Goal: Information Seeking & Learning: Check status

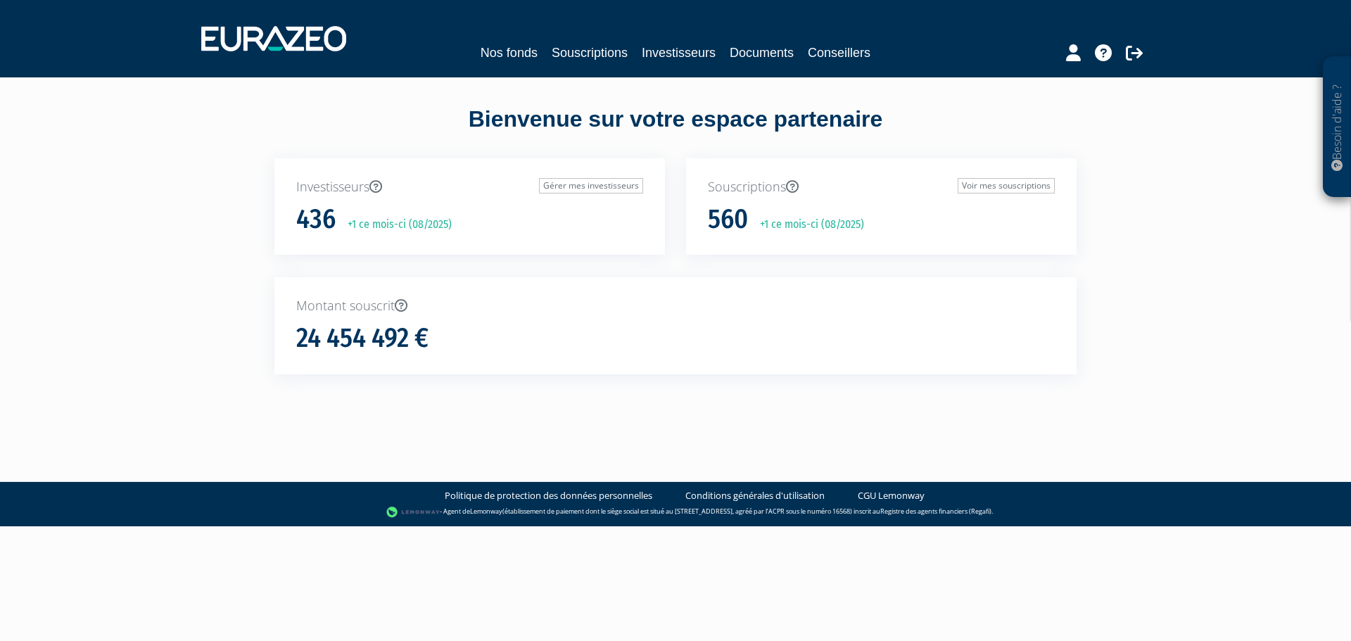
click at [683, 42] on div "Nos fonds Souscriptions Investisseurs Documents Conseillers" at bounding box center [676, 39] width 971 height 52
click at [690, 49] on link "Investisseurs" at bounding box center [679, 53] width 74 height 20
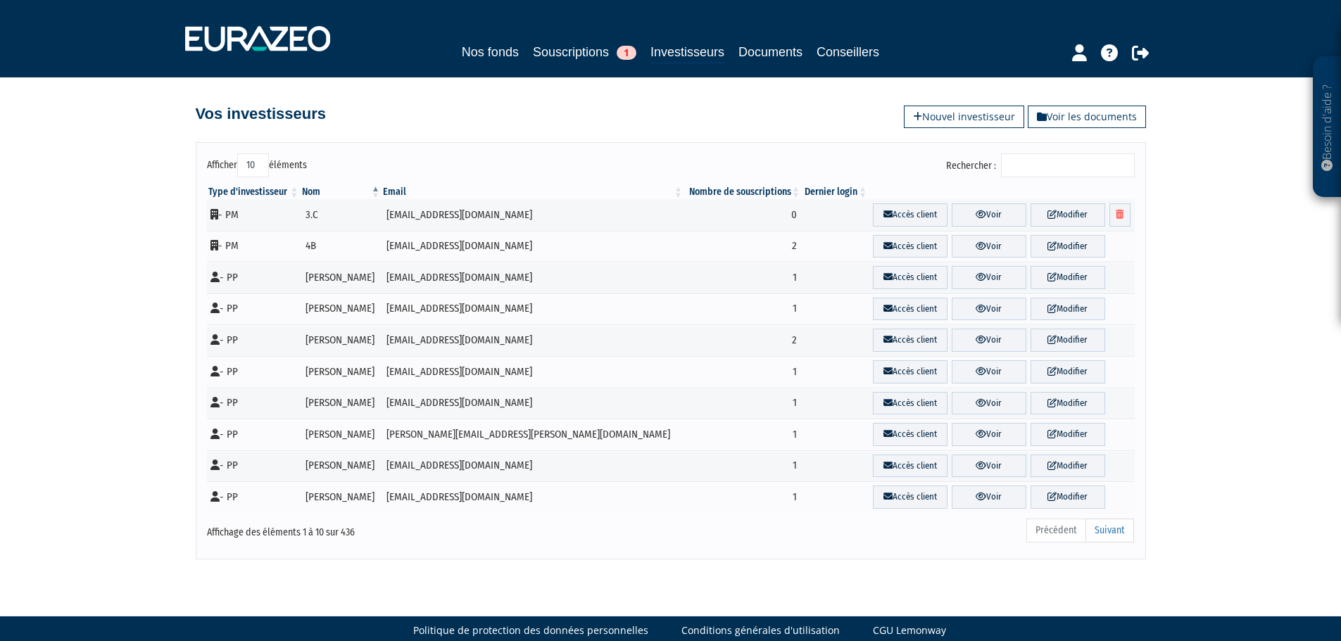
click at [1021, 163] on input "Rechercher :" at bounding box center [1068, 165] width 134 height 24
type input "t"
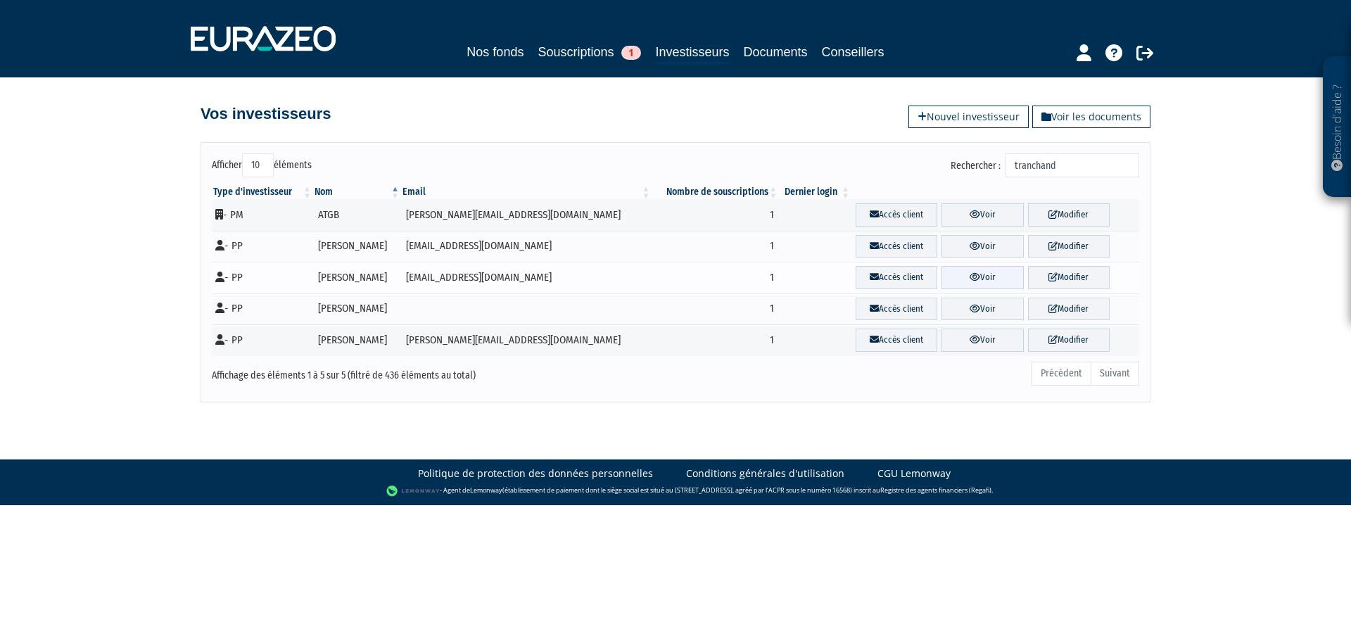
type input "tranchand"
click at [942, 279] on link "Voir" at bounding box center [983, 277] width 82 height 23
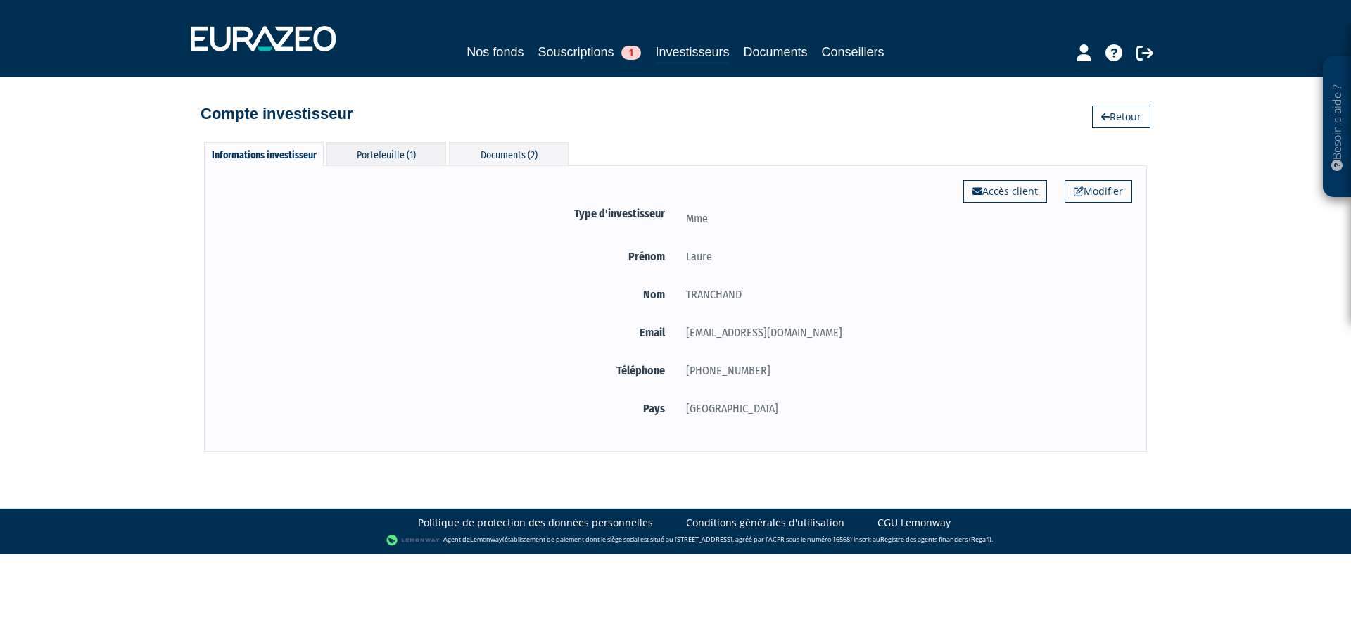
click at [409, 150] on div "Portefeuille (1)" at bounding box center [387, 153] width 120 height 23
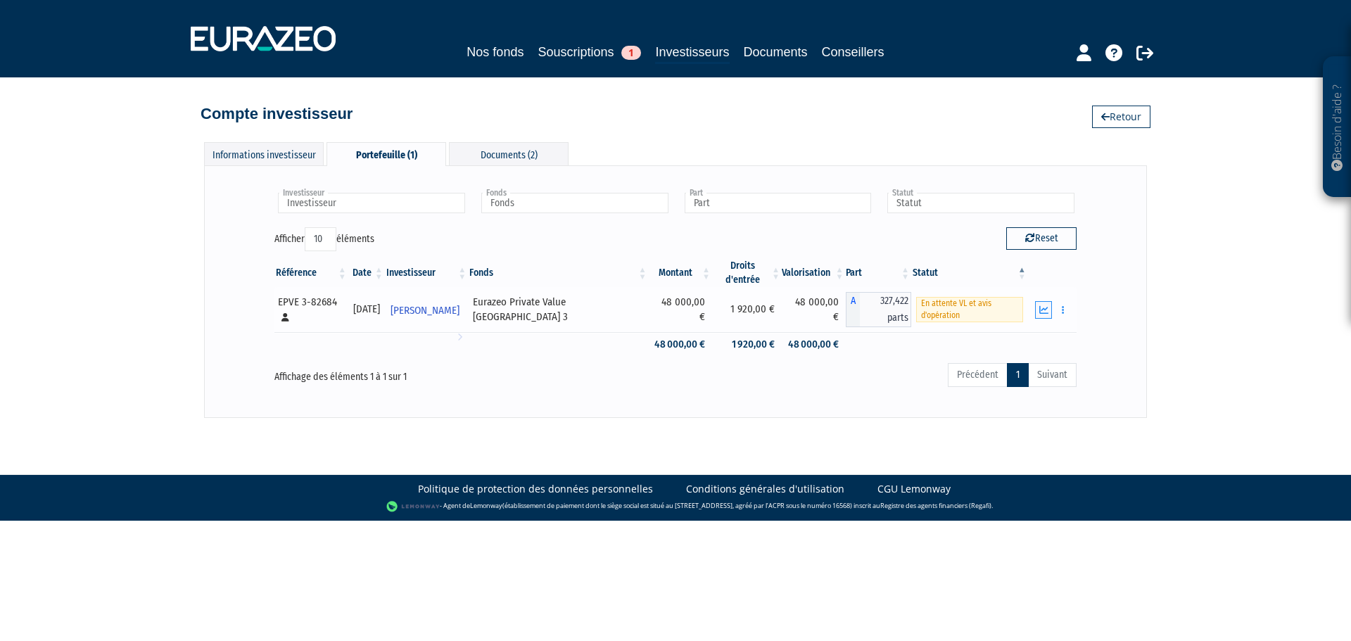
click at [1038, 309] on button "button" at bounding box center [1043, 310] width 17 height 18
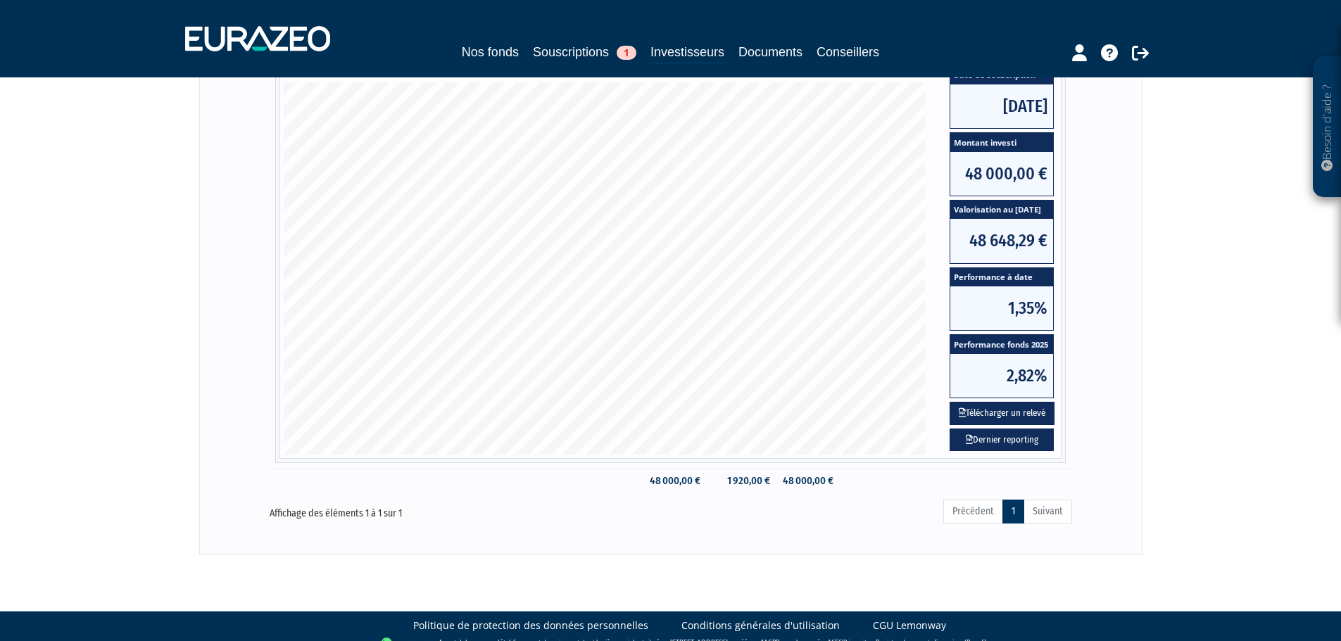
scroll to position [317, 0]
